Goal: Task Accomplishment & Management: Use online tool/utility

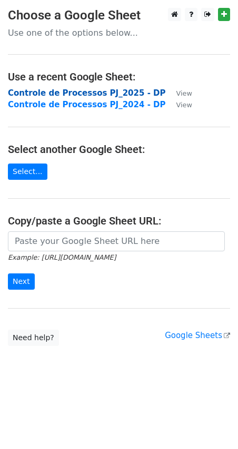
click at [127, 95] on strong "Controle de Processos PJ_2025 - DP" at bounding box center [87, 92] width 158 height 9
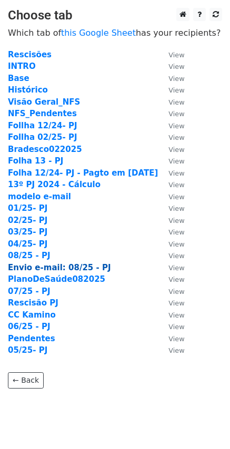
click at [69, 271] on strong "Envio e-mail: 08/25 - PJ" at bounding box center [59, 267] width 103 height 9
click at [76, 268] on strong "Envio e-mail: 08/25 - PJ" at bounding box center [59, 267] width 103 height 9
click at [84, 267] on strong "Envio e-mail: 08/25 - PJ" at bounding box center [59, 267] width 103 height 9
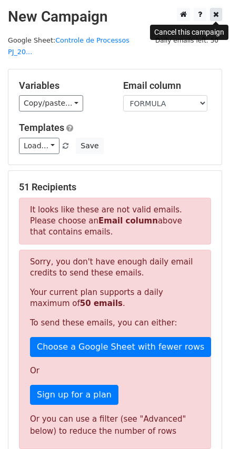
click at [220, 12] on link at bounding box center [216, 14] width 12 height 13
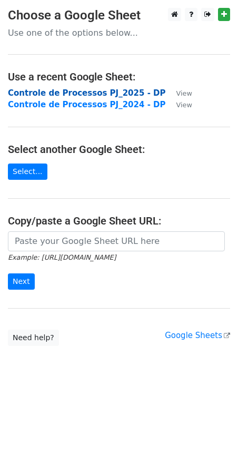
click at [88, 93] on strong "Controle de Processos PJ_2025 - DP" at bounding box center [87, 92] width 158 height 9
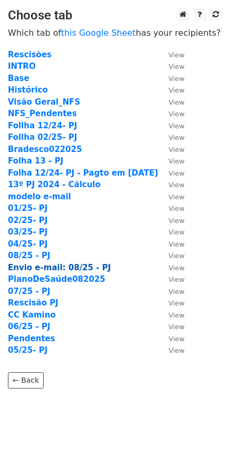
click at [60, 265] on strong "Envio e-mail: 08/25 - PJ" at bounding box center [59, 267] width 103 height 9
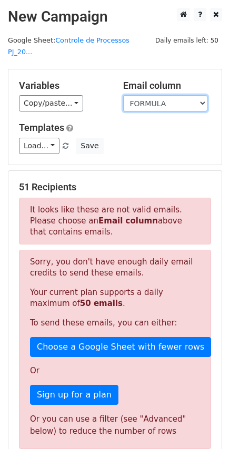
click at [182, 95] on select "FORMULA FORMULA FORMULA FORMULA FORMULA FORMULA FORMULA FORMULA MANUAL MANUAL F…" at bounding box center [165, 103] width 84 height 16
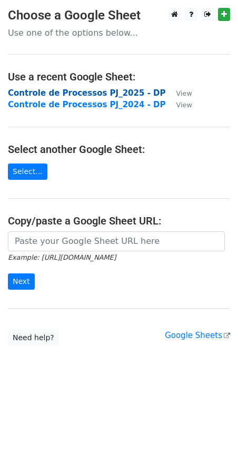
click at [94, 94] on strong "Controle de Processos PJ_2025 - DP" at bounding box center [87, 92] width 158 height 9
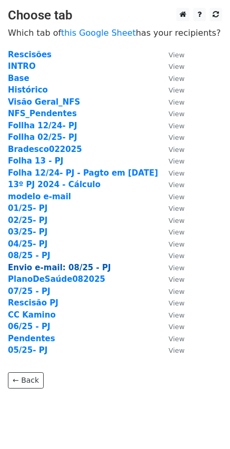
click at [52, 267] on strong "Envio e-mail: 08/25 - PJ" at bounding box center [59, 267] width 103 height 9
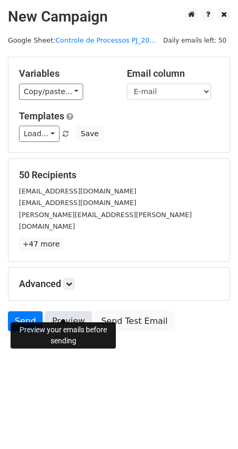
click at [72, 314] on link "Preview" at bounding box center [68, 321] width 46 height 20
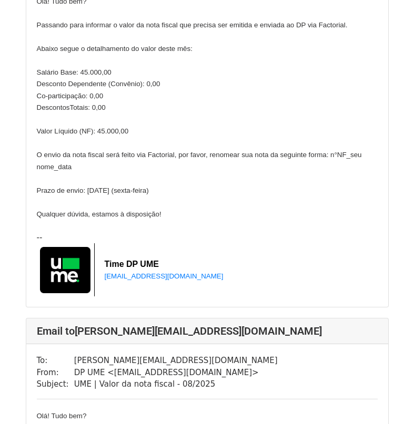
scroll to position [6202, 0]
